Goal: Use online tool/utility: Utilize a website feature to perform a specific function

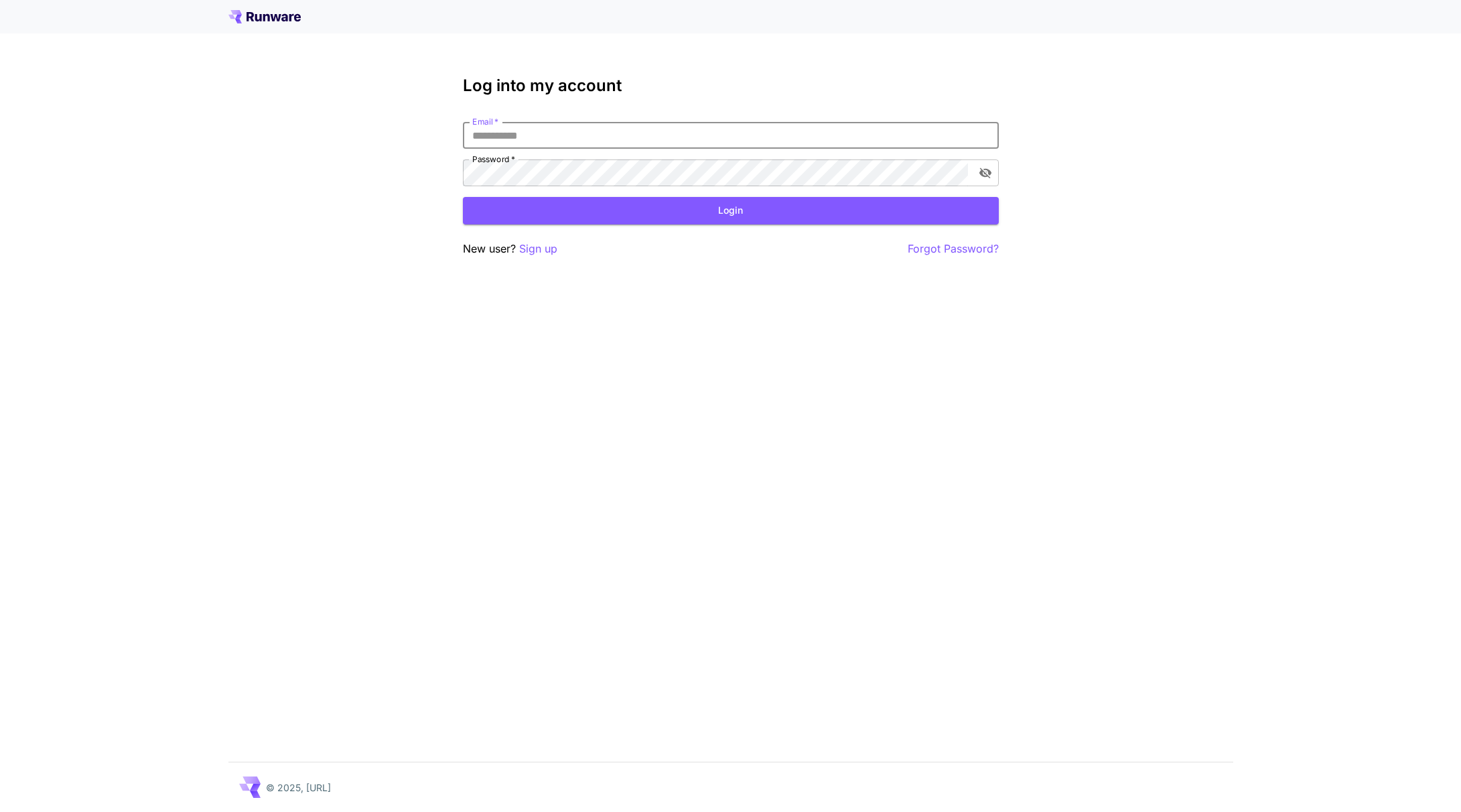
type input "**********"
click button "Login" at bounding box center [730, 210] width 536 height 27
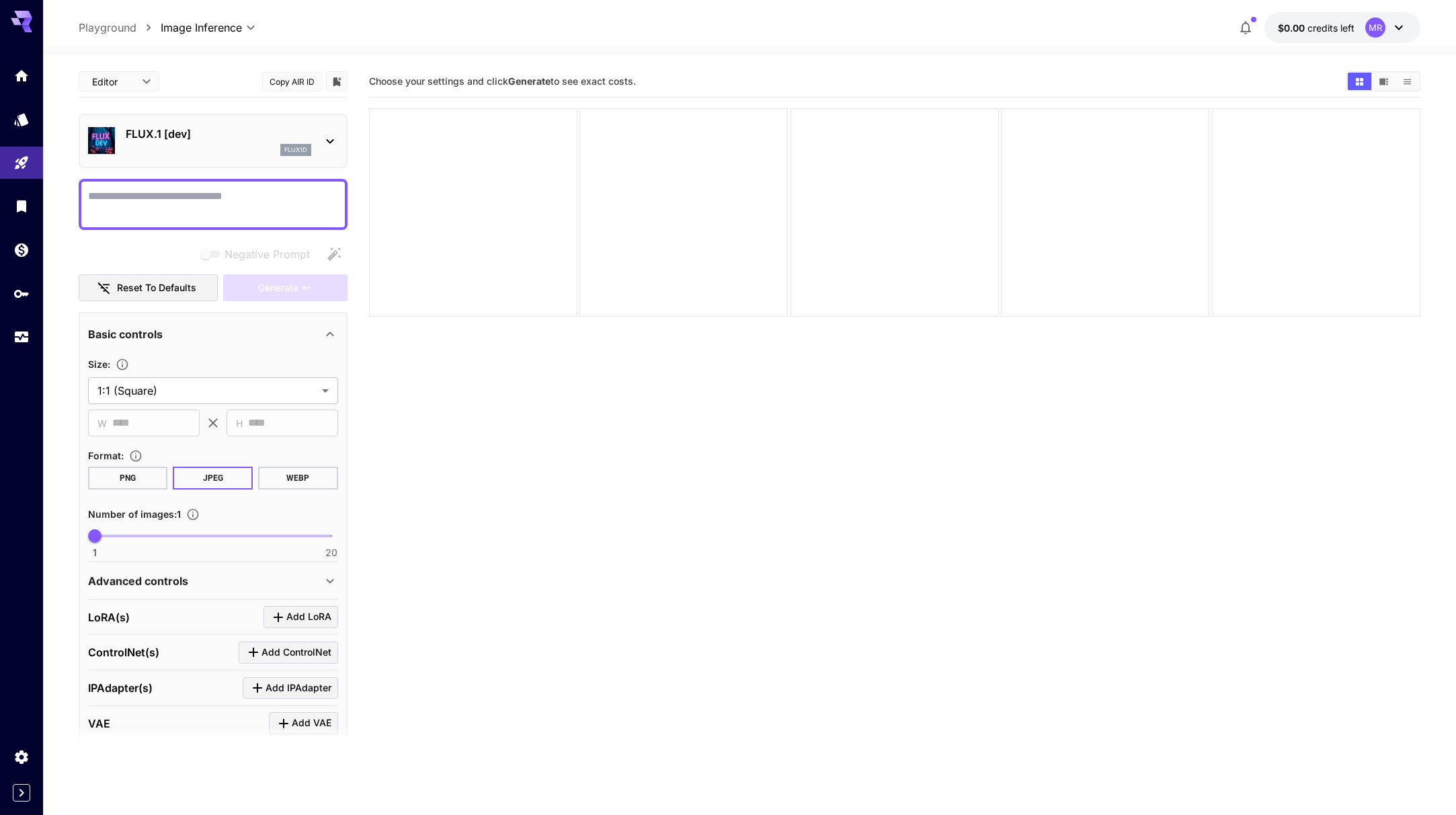
click at [152, 471] on button "PNG" at bounding box center [128, 478] width 80 height 23
drag, startPoint x: 96, startPoint y: 539, endPoint x: 141, endPoint y: 538, distance: 45.0
click at [141, 538] on span "5" at bounding box center [144, 535] width 13 height 13
click at [219, 210] on textarea "Negative Prompt" at bounding box center [213, 204] width 250 height 32
click at [333, 141] on icon at bounding box center [330, 141] width 16 height 16
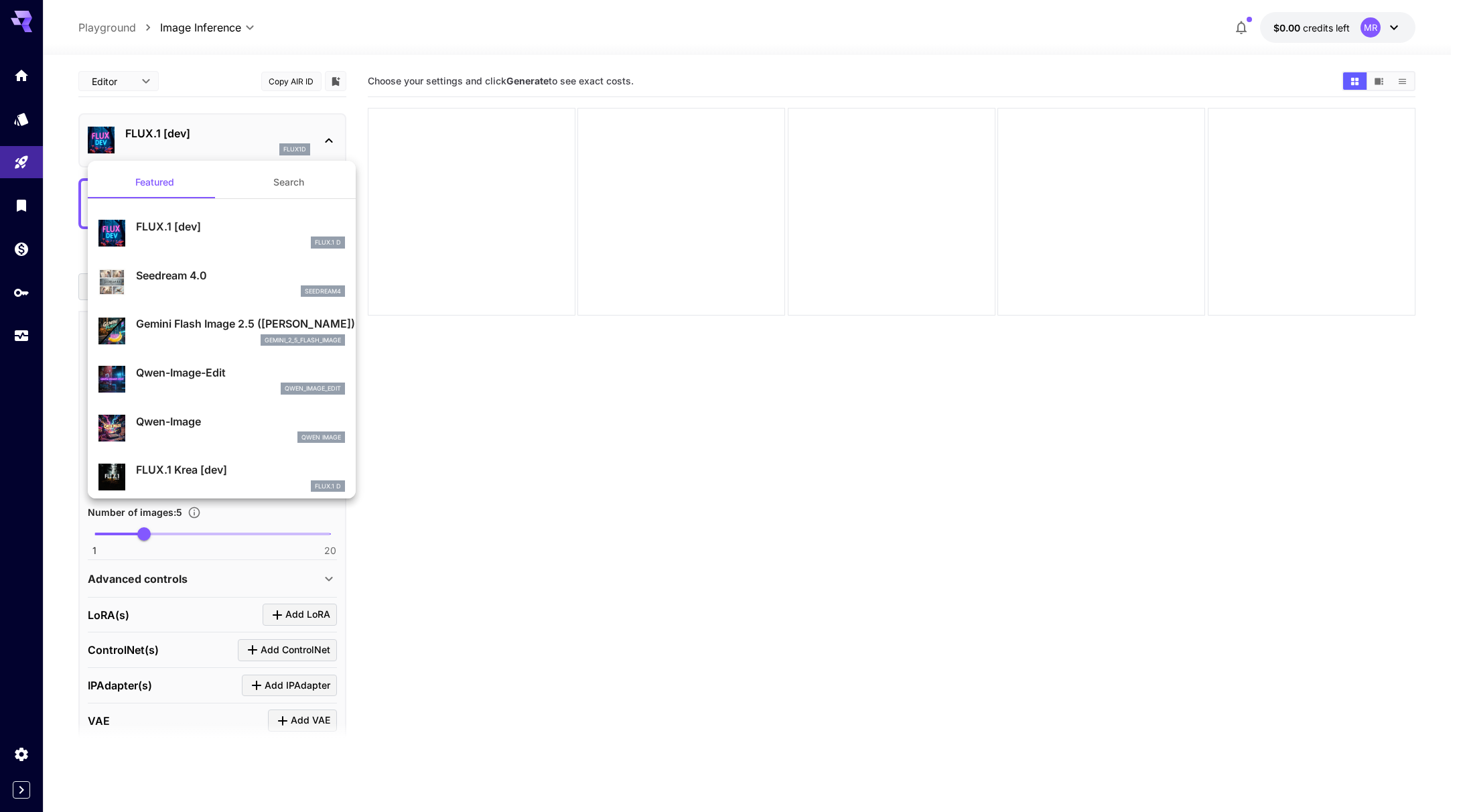
click at [167, 314] on div "Gemini Flash Image 2.5 ([PERSON_NAME]) gemini_2_5_flash_image" at bounding box center [222, 330] width 246 height 41
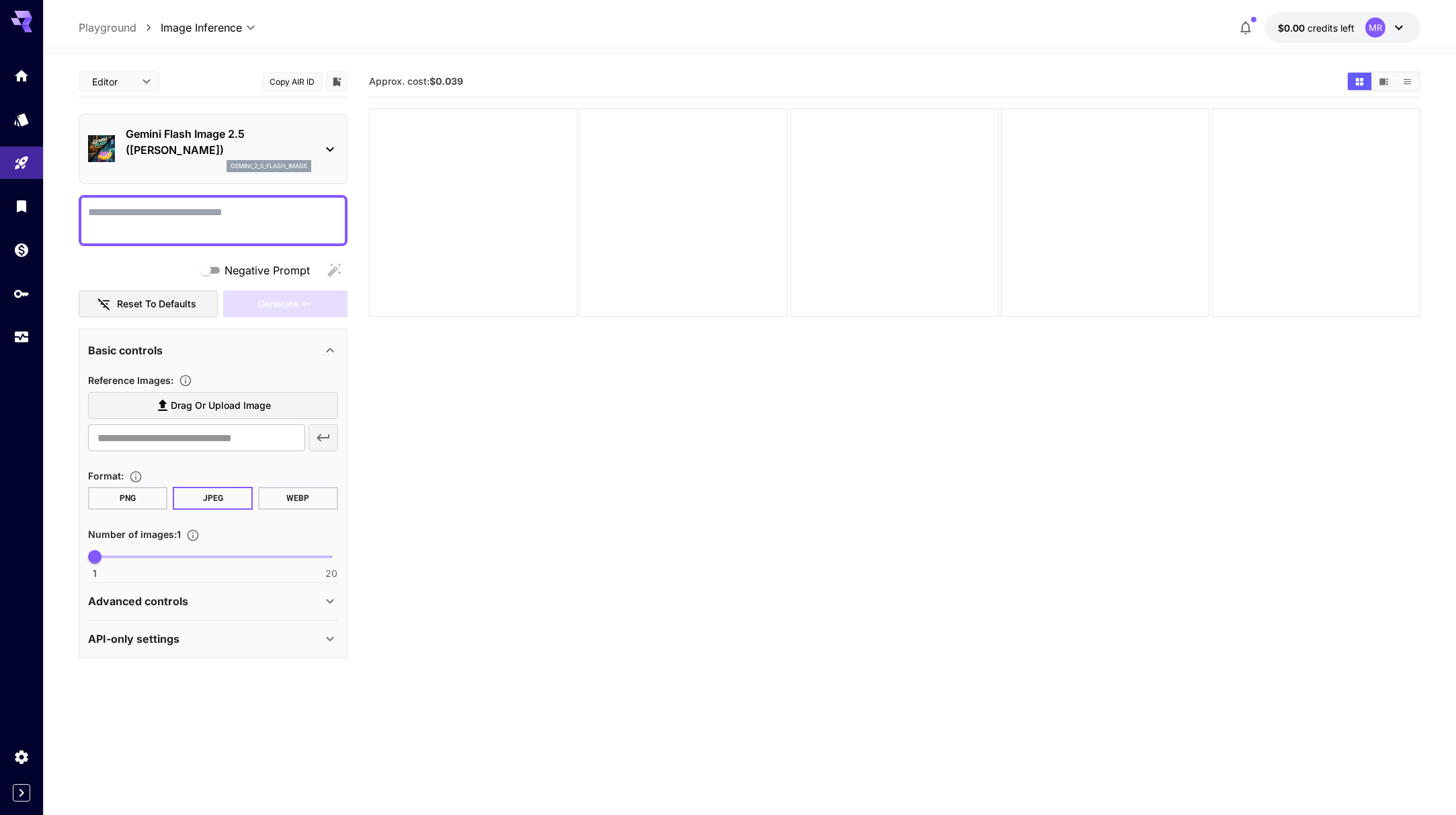
click at [118, 497] on button "PNG" at bounding box center [128, 498] width 80 height 23
click at [144, 551] on span "1 20 1" at bounding box center [213, 556] width 237 height 20
type input "*"
drag, startPoint x: 145, startPoint y: 561, endPoint x: 136, endPoint y: 561, distance: 9.0
click at [136, 561] on span "4" at bounding box center [131, 556] width 13 height 13
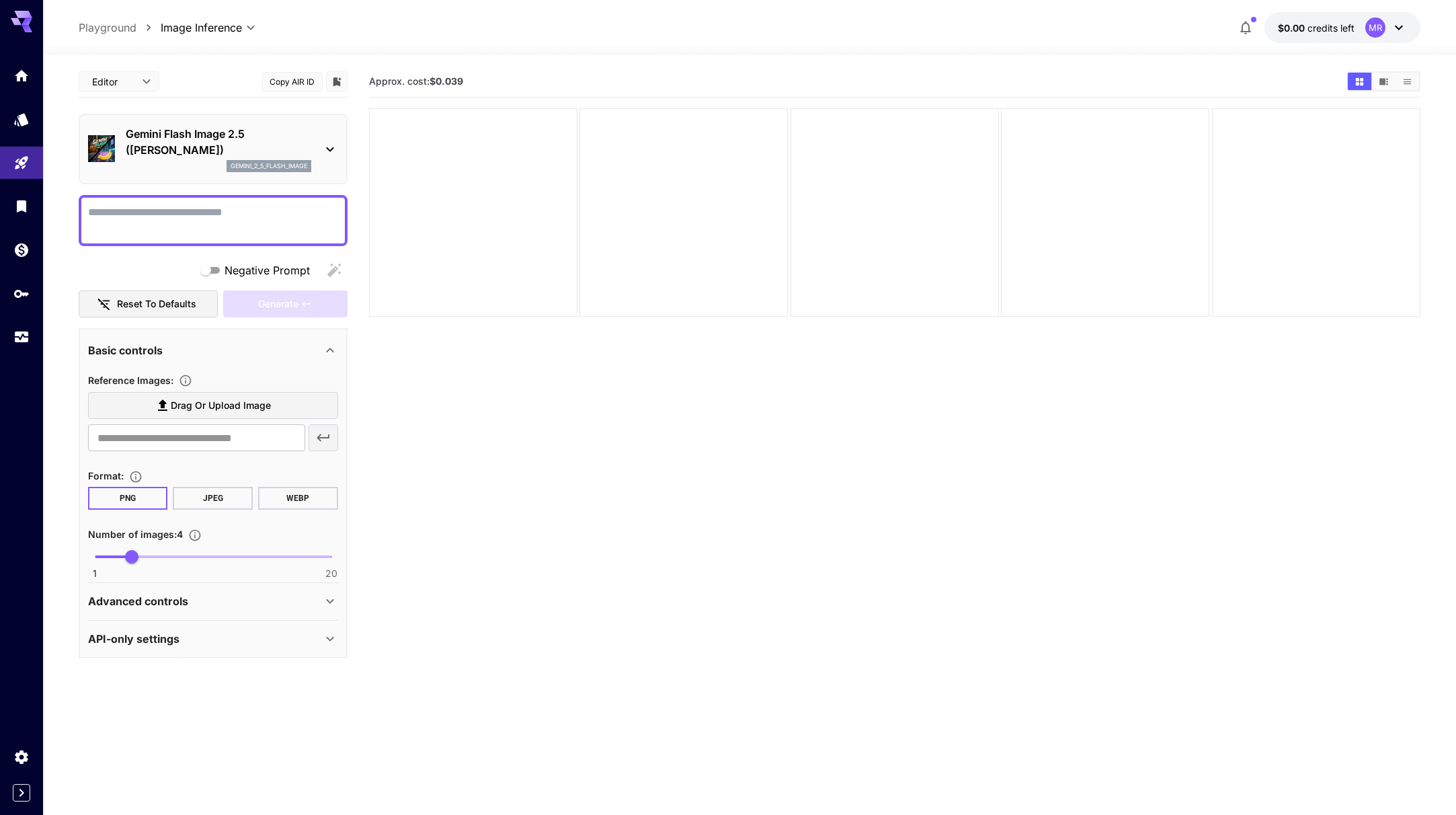
click at [121, 216] on textarea "Negative Prompt" at bounding box center [213, 221] width 250 height 32
type textarea "**********"
click at [270, 288] on div "Negative Prompt Reset to defaults Generate" at bounding box center [213, 287] width 269 height 61
click at [272, 296] on span "Generate" at bounding box center [278, 304] width 40 height 17
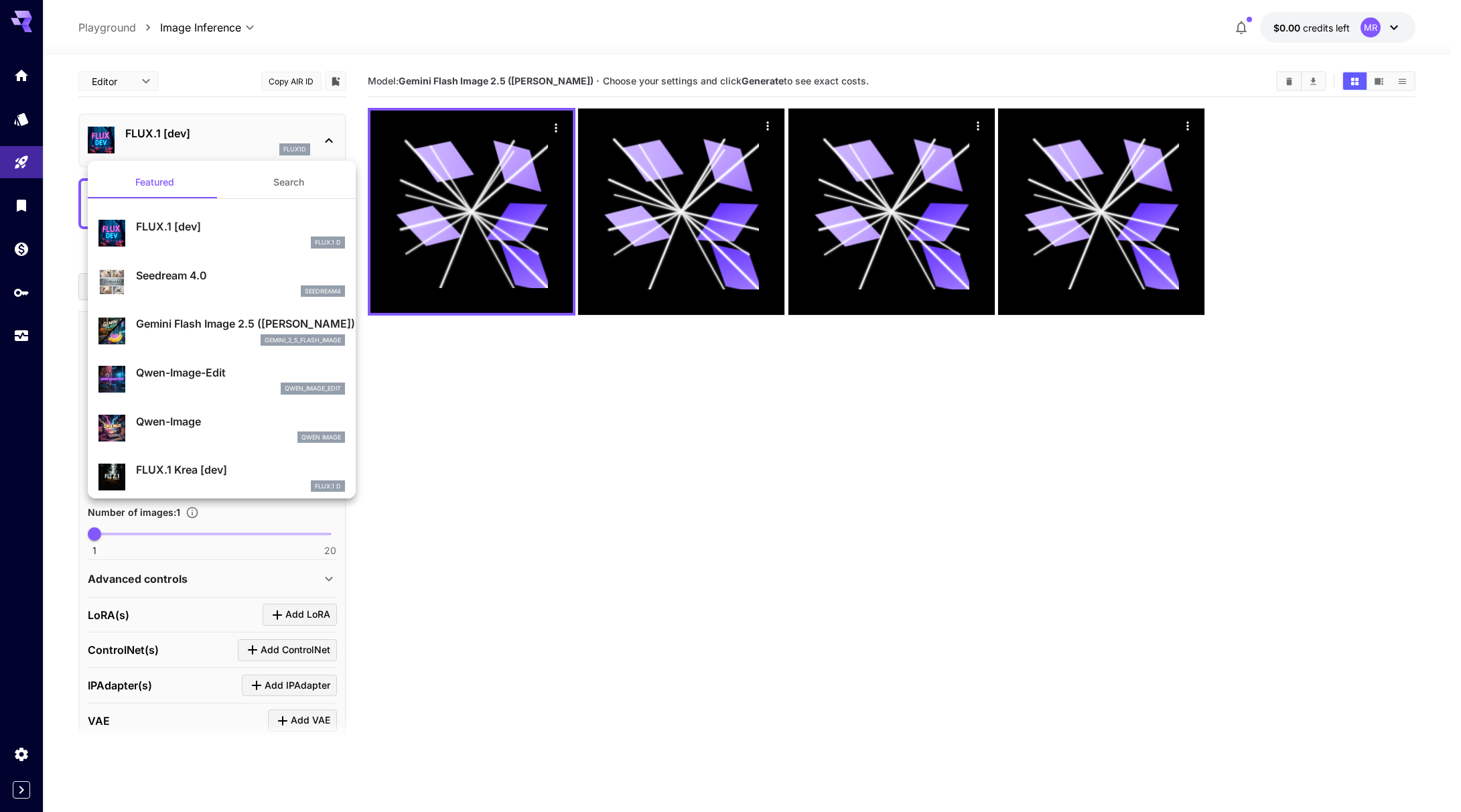
click at [225, 343] on div "gemini_2_5_flash_image" at bounding box center [240, 340] width 209 height 12
